Goal: Browse casually: Explore the website without a specific task or goal

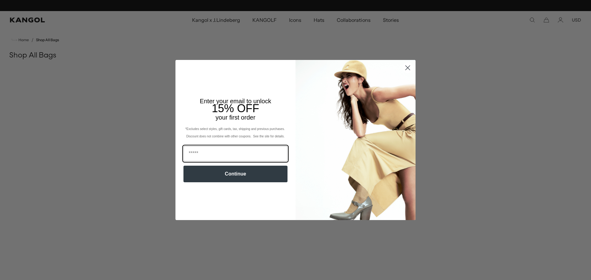
scroll to position [0, 127]
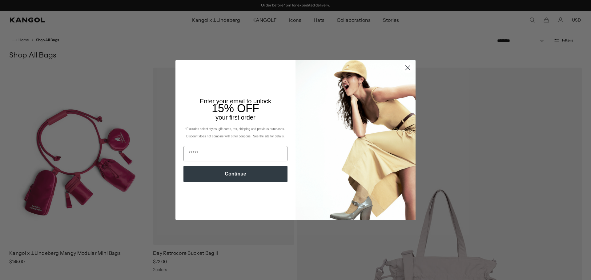
click at [406, 68] on circle "Close dialog" at bounding box center [408, 68] width 10 height 10
